Goal: Information Seeking & Learning: Learn about a topic

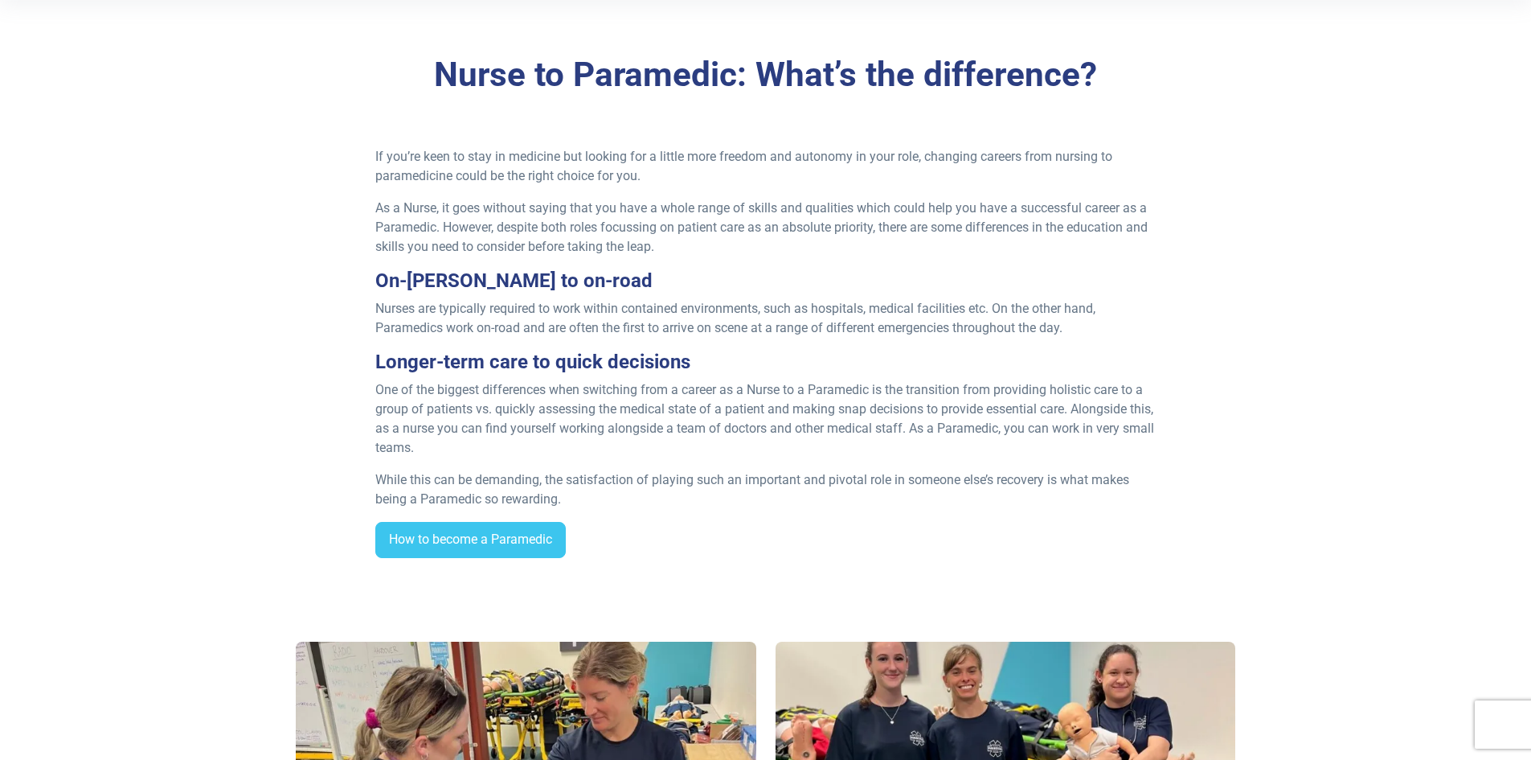
scroll to position [563, 0]
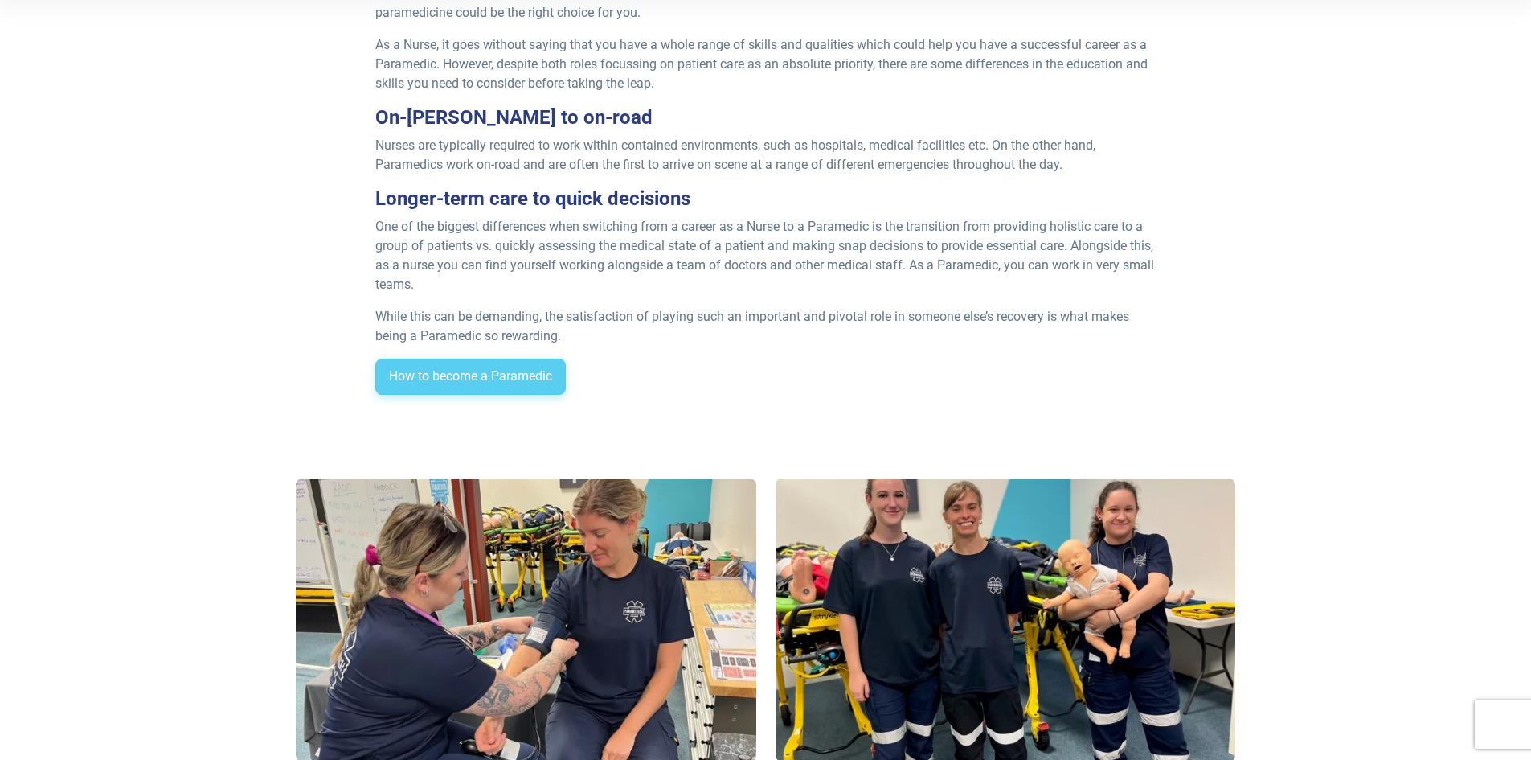
click at [443, 375] on link "How to become a Paramedic" at bounding box center [470, 377] width 191 height 37
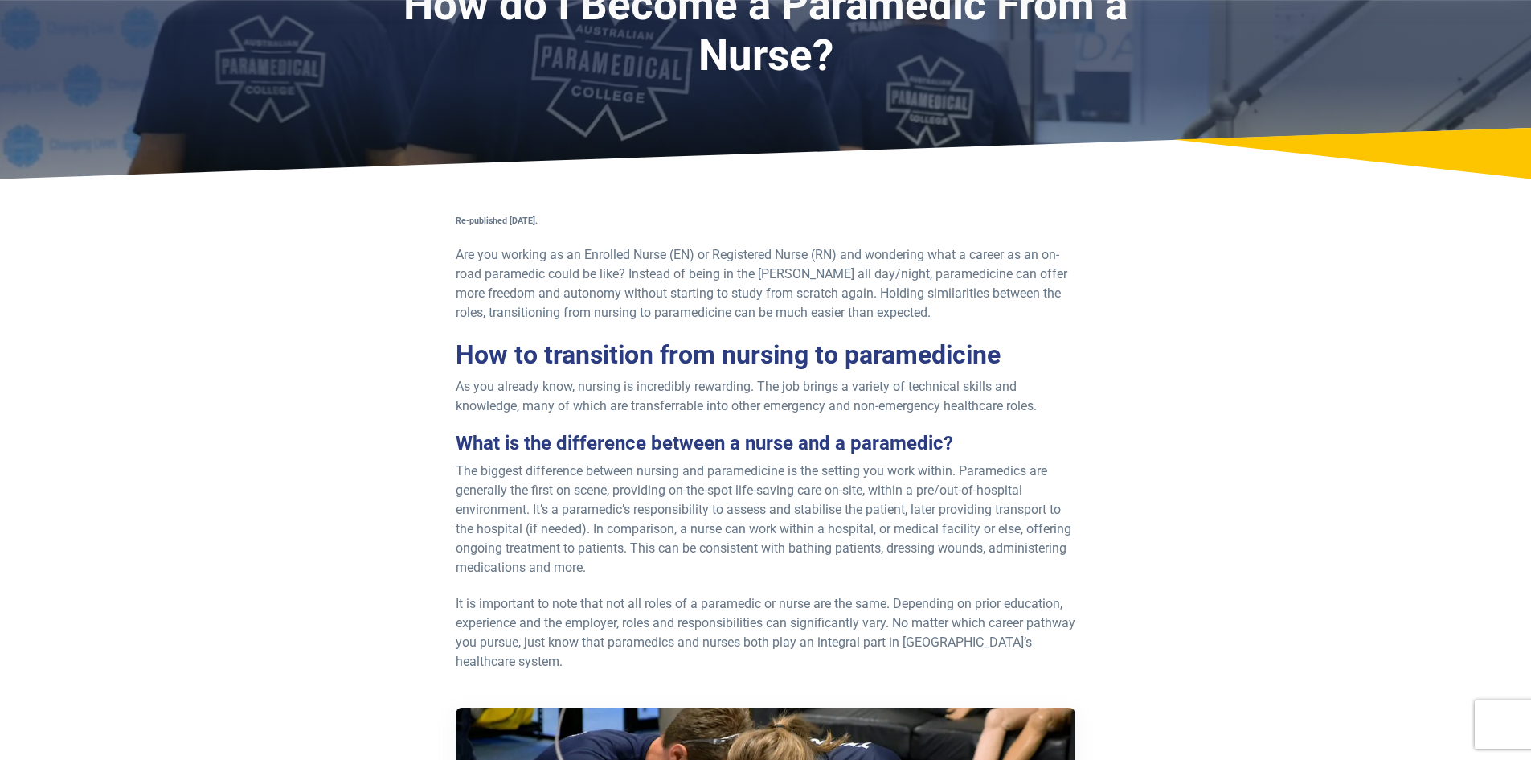
scroll to position [161, 0]
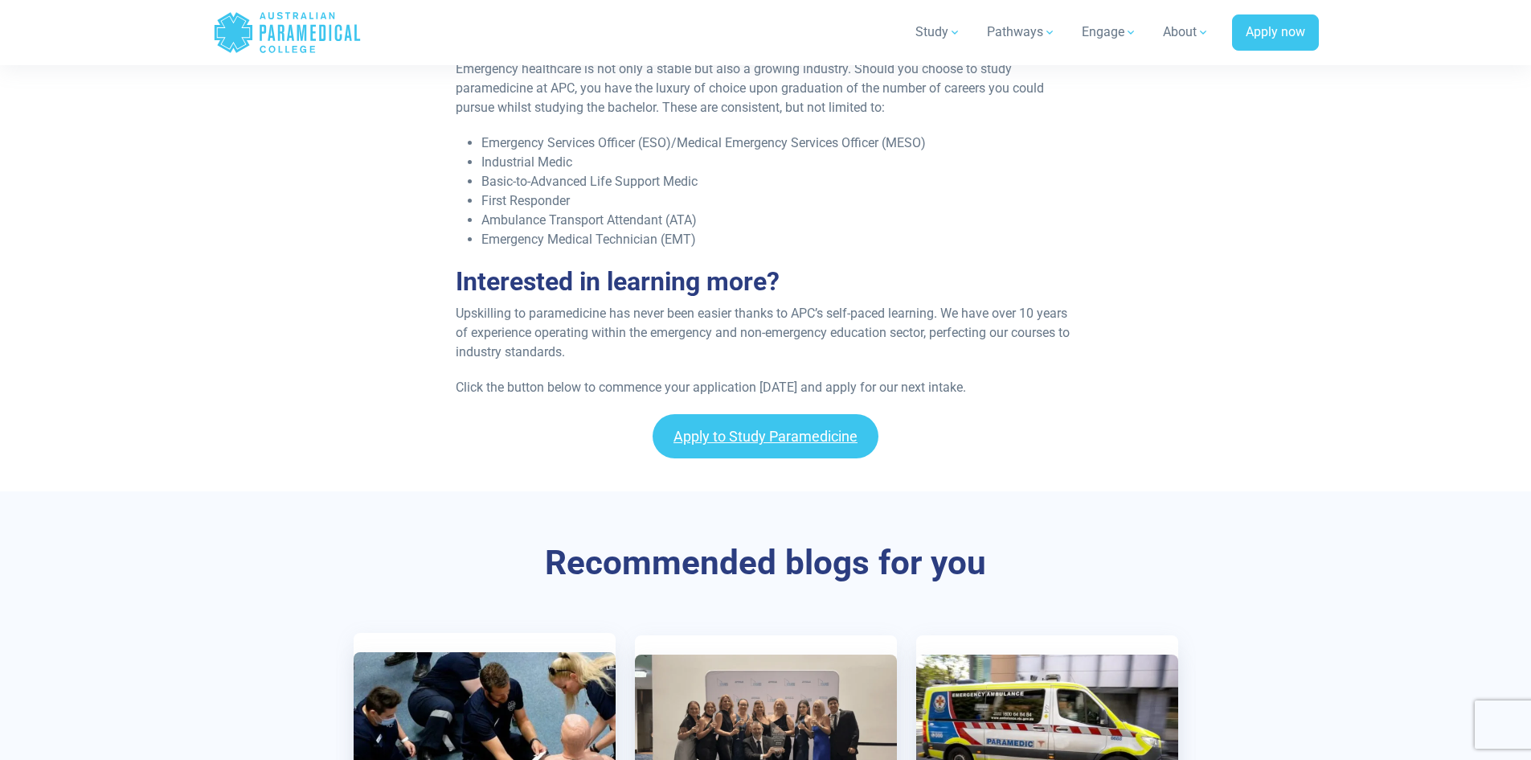
scroll to position [2653, 0]
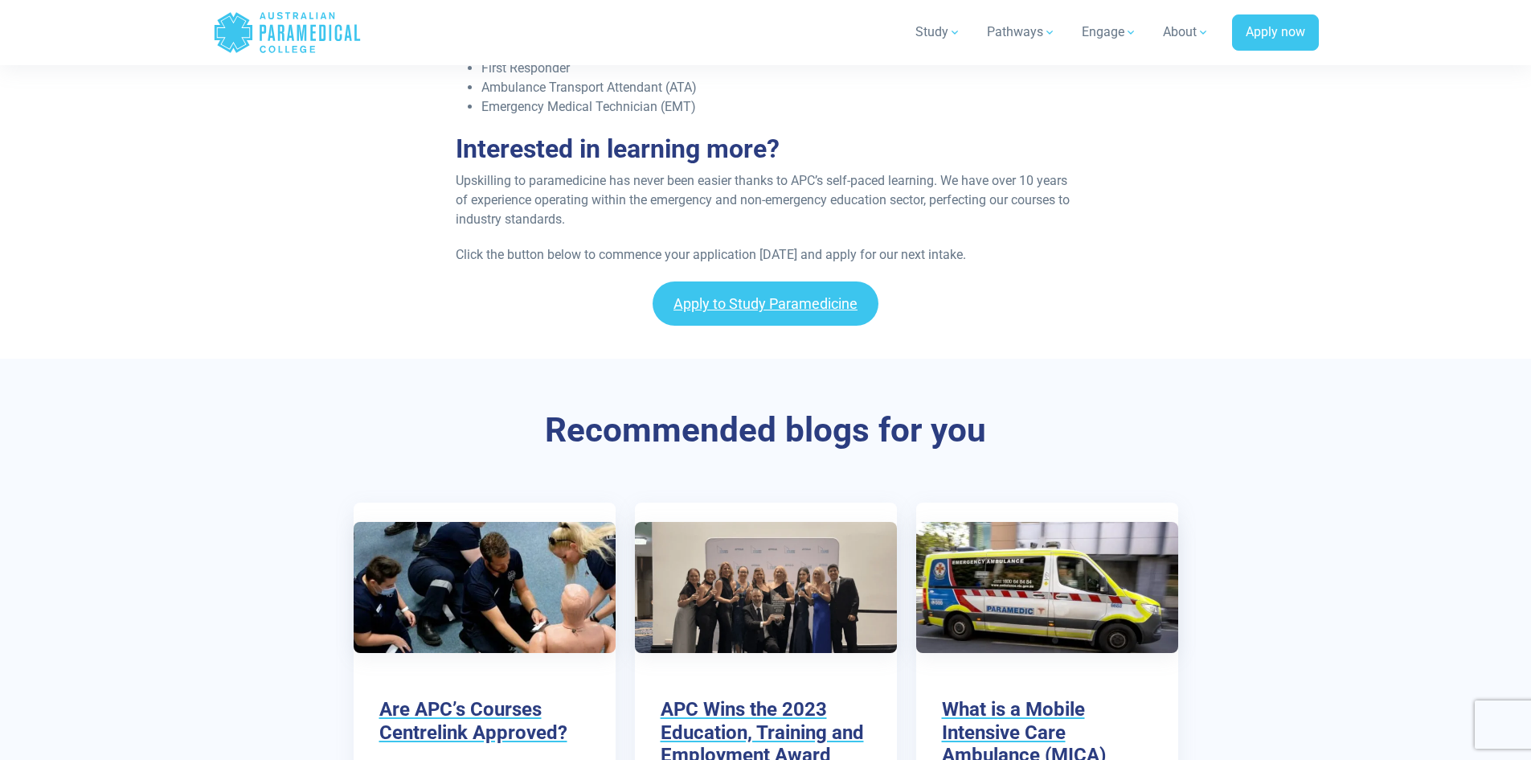
click at [442, 301] on div "Apply to Study Paramedicine" at bounding box center [765, 303] width 1531 height 44
